Goal: Transaction & Acquisition: Obtain resource

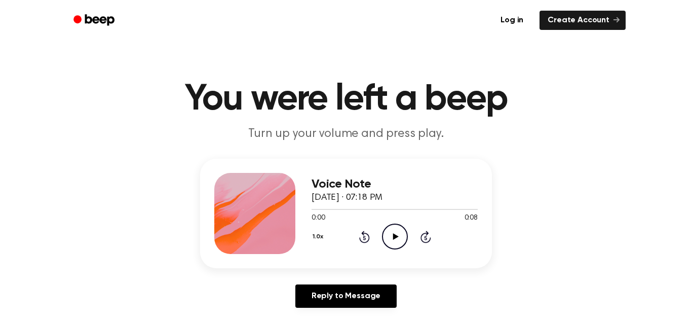
click at [386, 226] on icon "Play Audio" at bounding box center [395, 236] width 26 height 26
click at [393, 237] on icon at bounding box center [396, 236] width 6 height 7
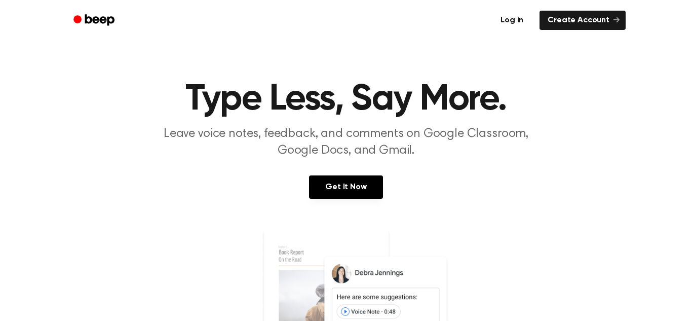
click at [521, 20] on link "Log in" at bounding box center [511, 20] width 43 height 23
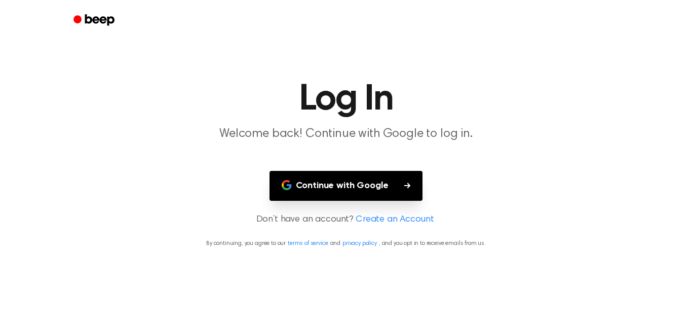
click at [346, 181] on button "Continue with Google" at bounding box center [347, 186] width 154 height 30
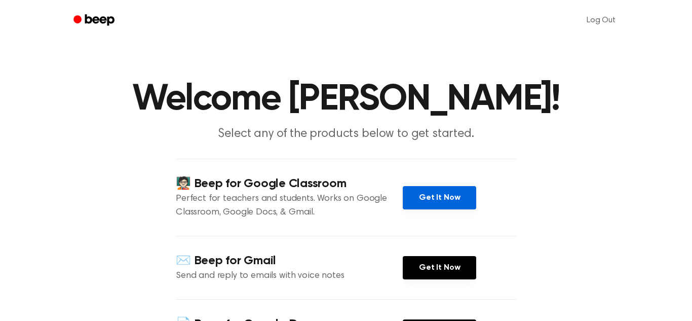
click at [422, 197] on link "Get It Now" at bounding box center [439, 197] width 73 height 23
